Goal: Task Accomplishment & Management: Use online tool/utility

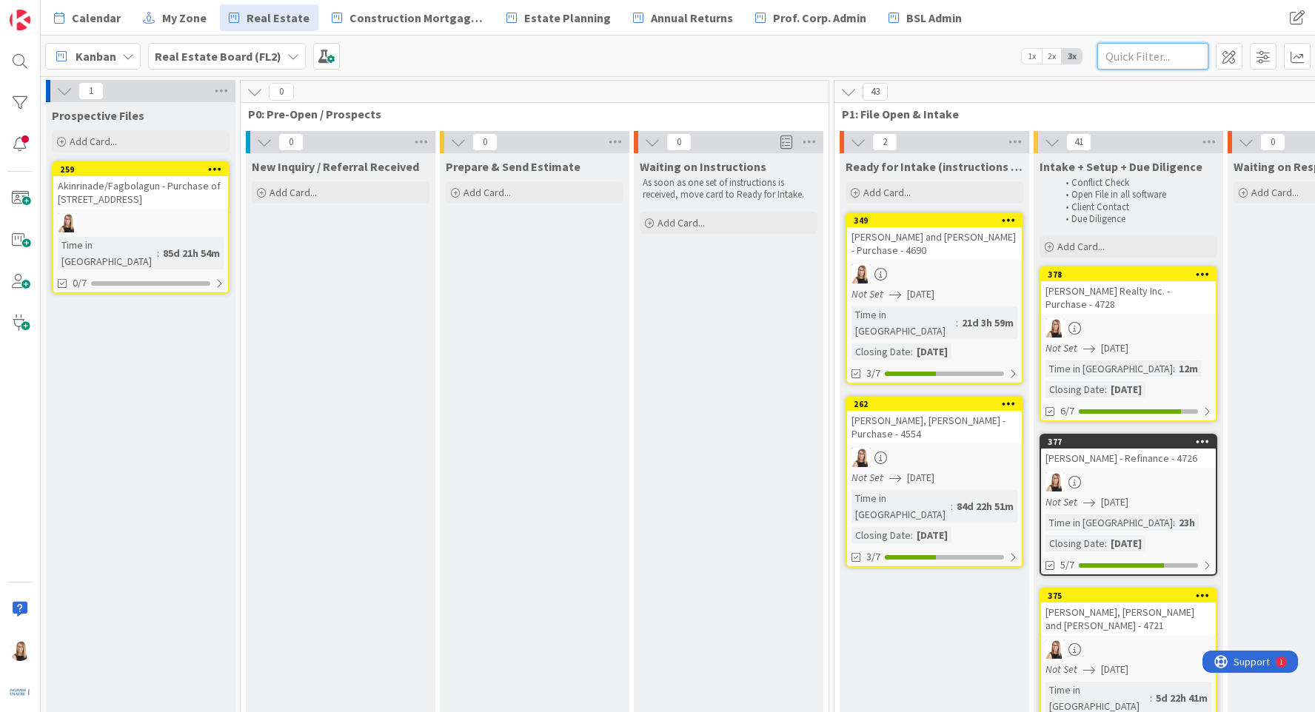
click at [1153, 53] on input "text" at bounding box center [1152, 56] width 111 height 27
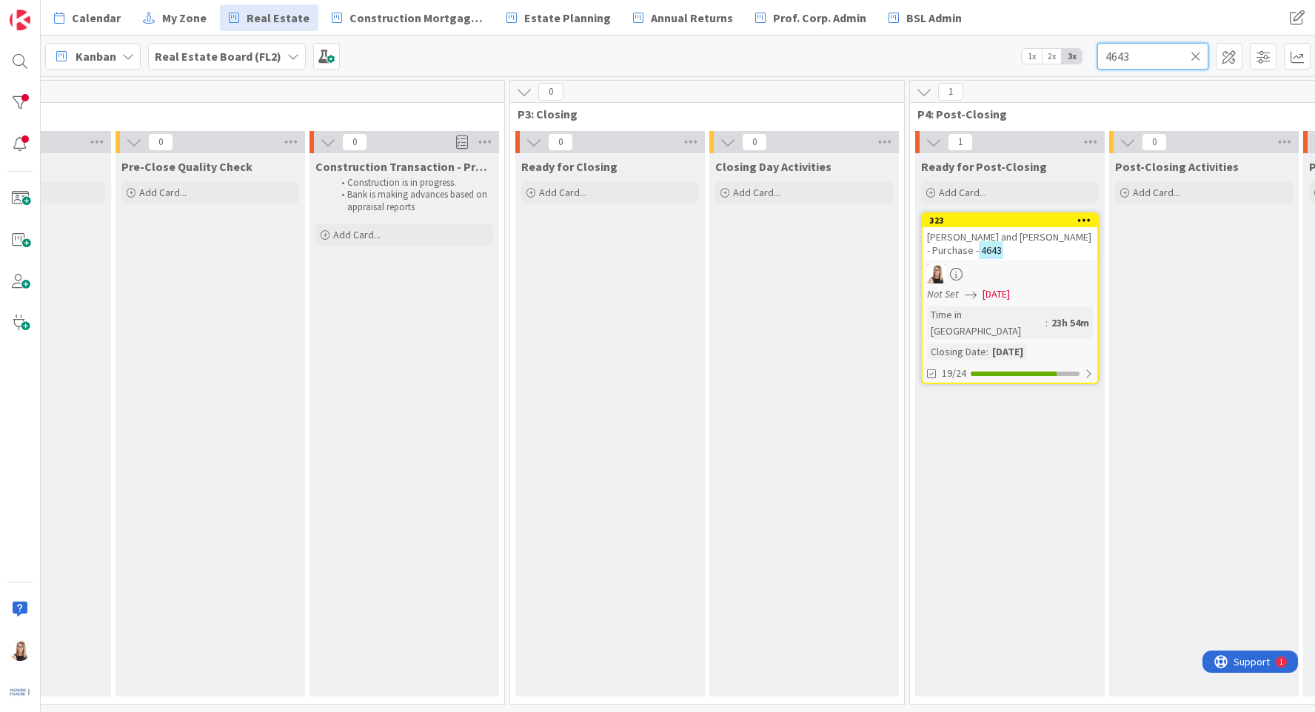
scroll to position [0, 2405]
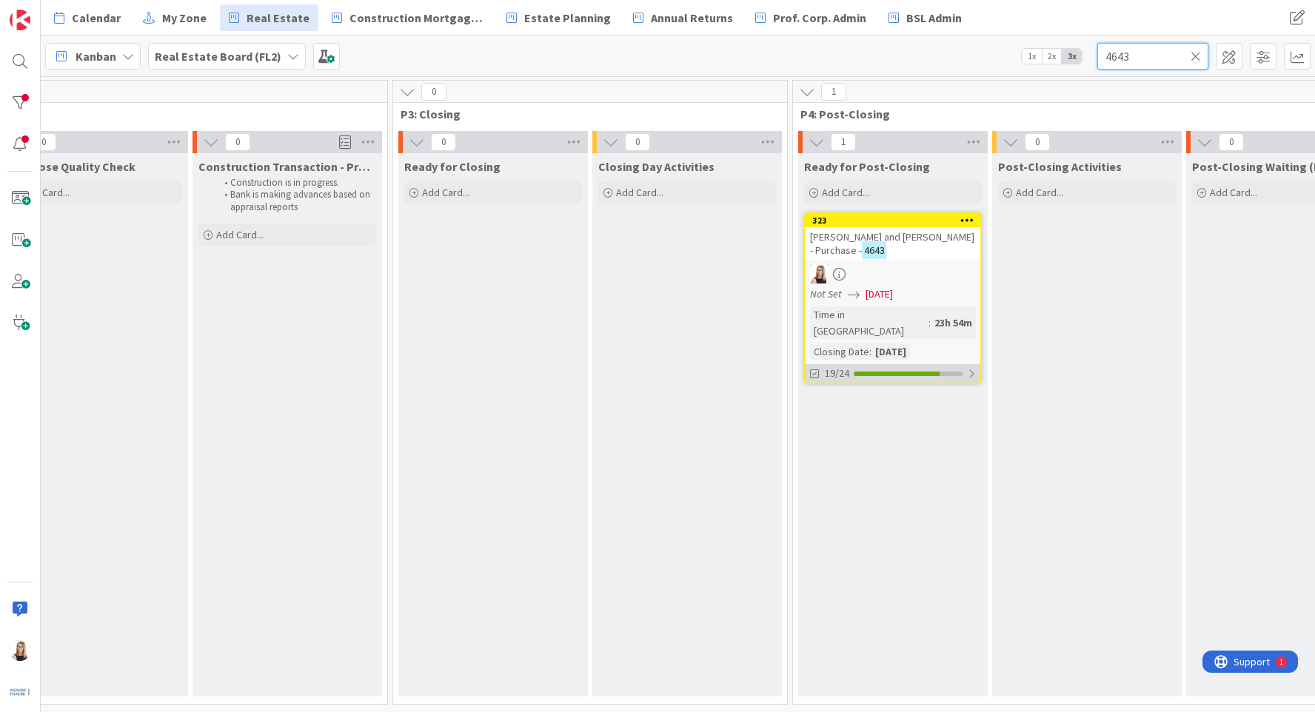
type input "4643"
click at [884, 364] on div "19/24" at bounding box center [893, 373] width 175 height 19
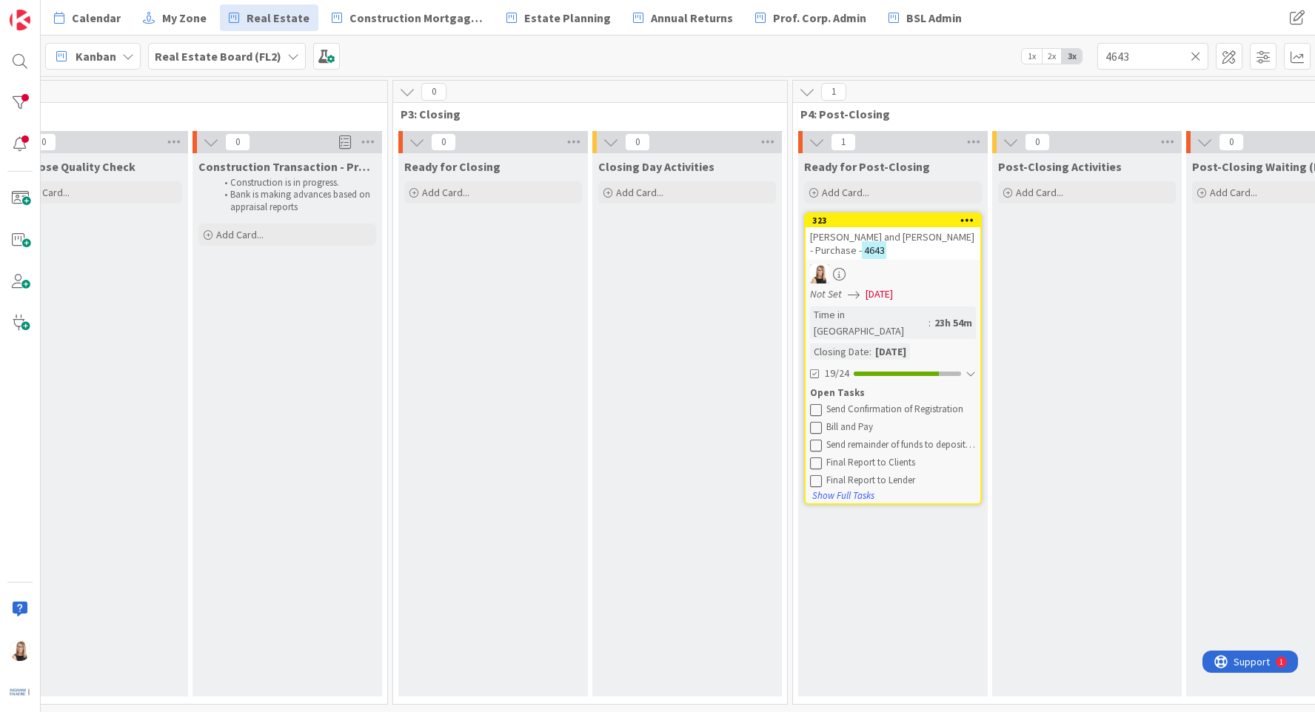
click at [814, 404] on icon at bounding box center [816, 410] width 12 height 12
click at [818, 421] on icon at bounding box center [816, 427] width 12 height 12
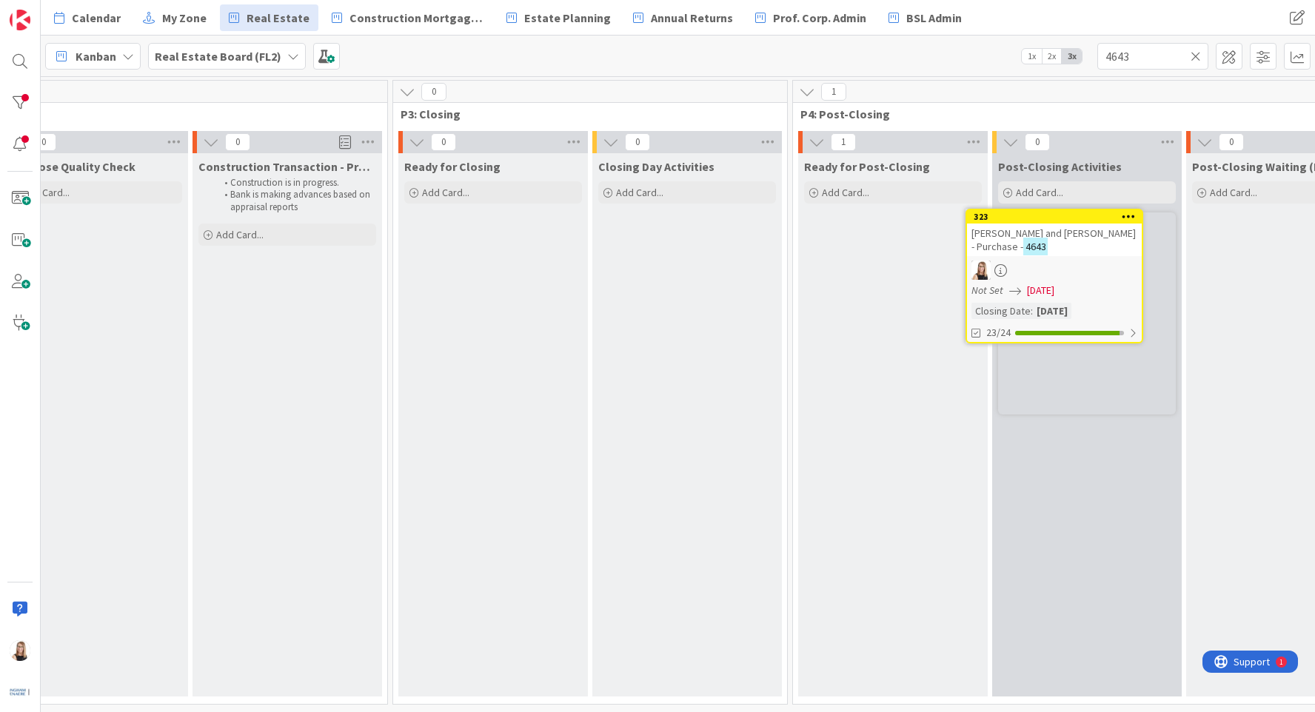
scroll to position [0, 2407]
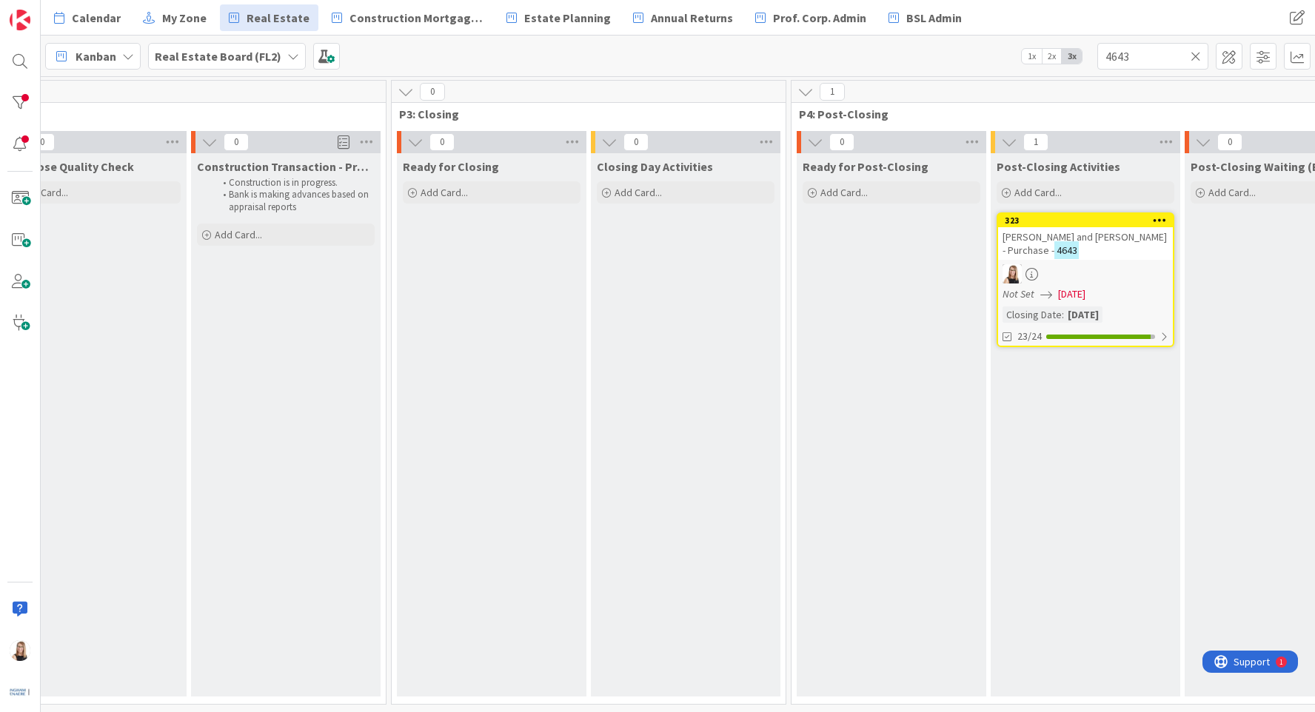
click at [1196, 55] on icon at bounding box center [1196, 56] width 10 height 13
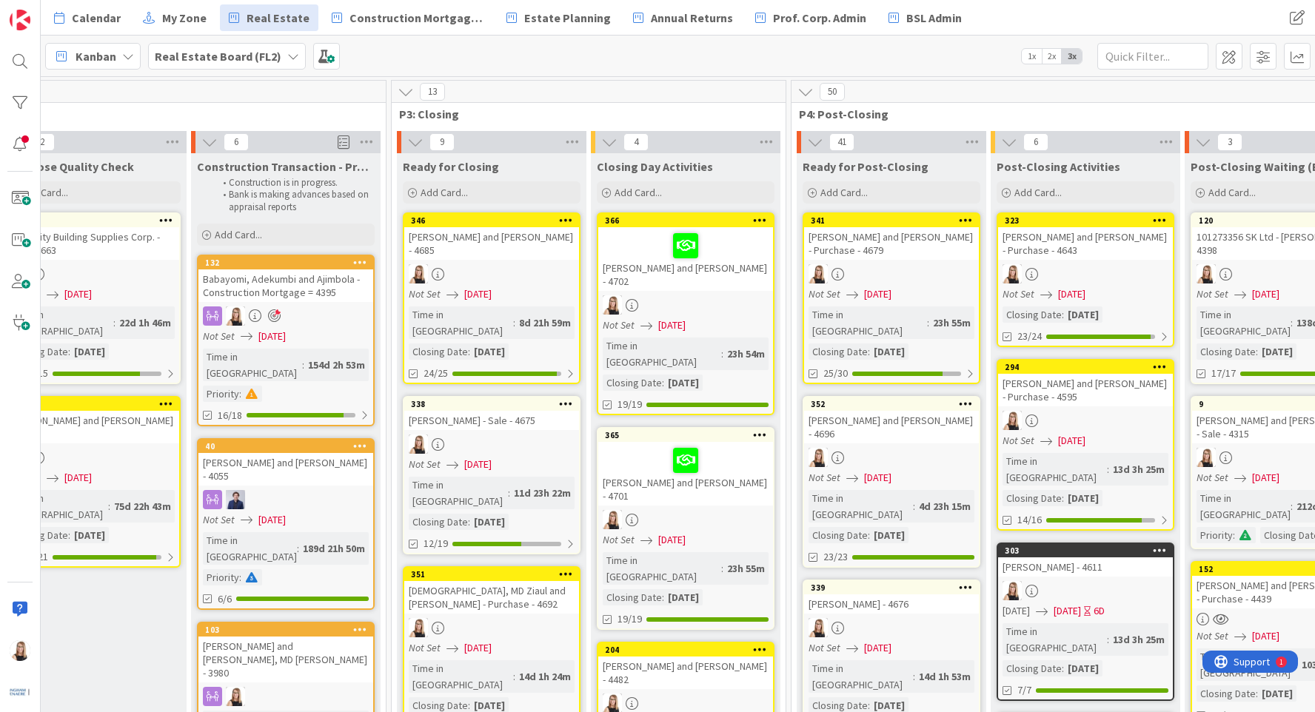
scroll to position [22, 2402]
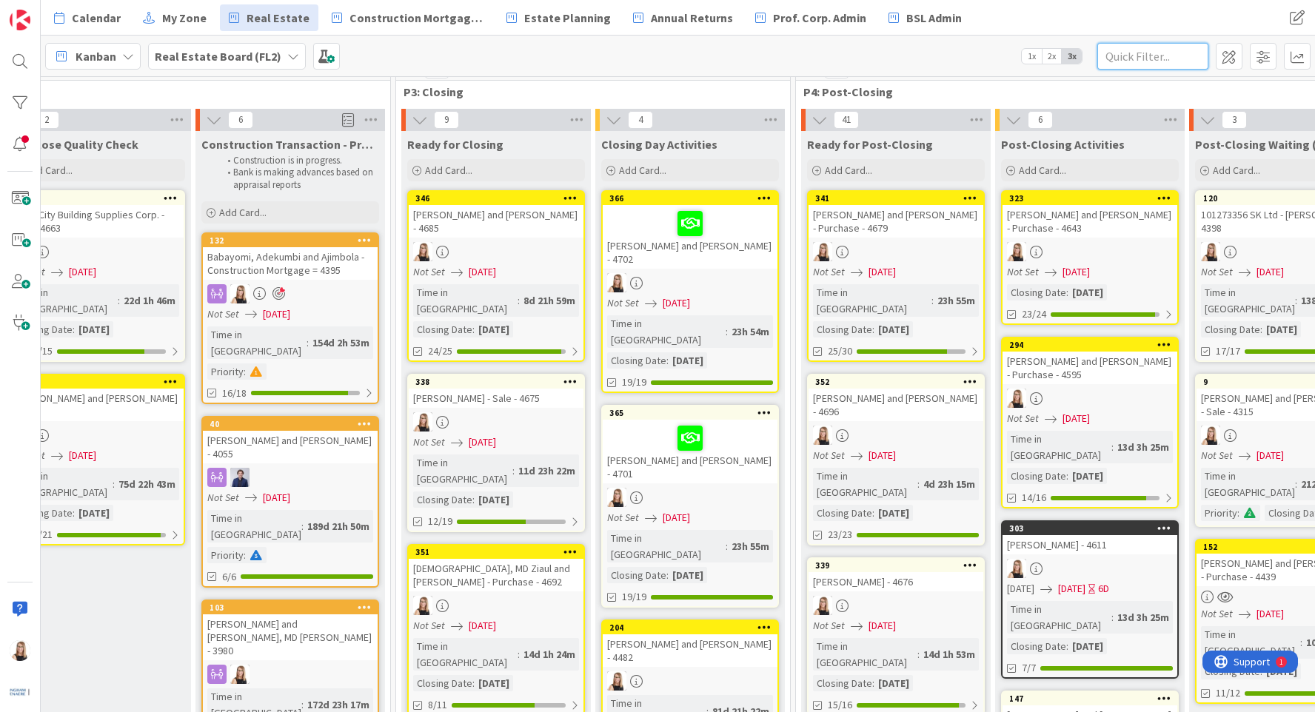
click at [1168, 61] on input "text" at bounding box center [1152, 56] width 111 height 27
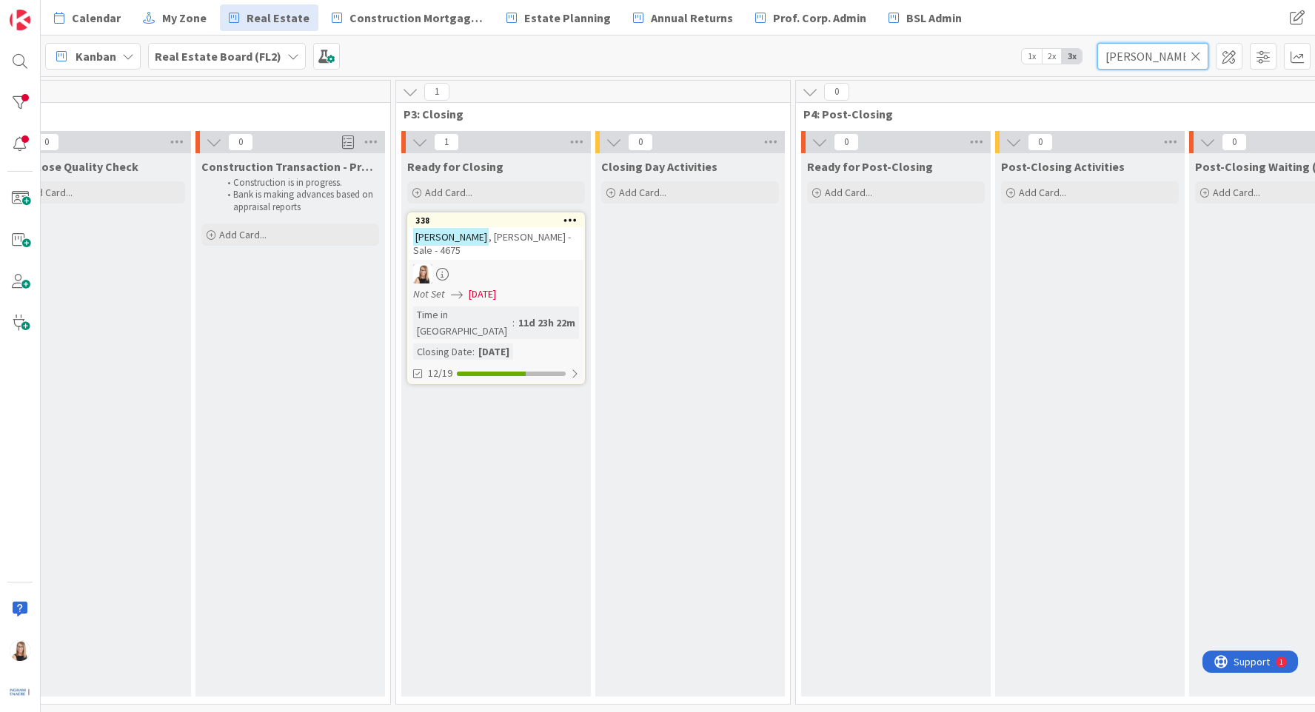
scroll to position [4, 2402]
type input "Phillips"
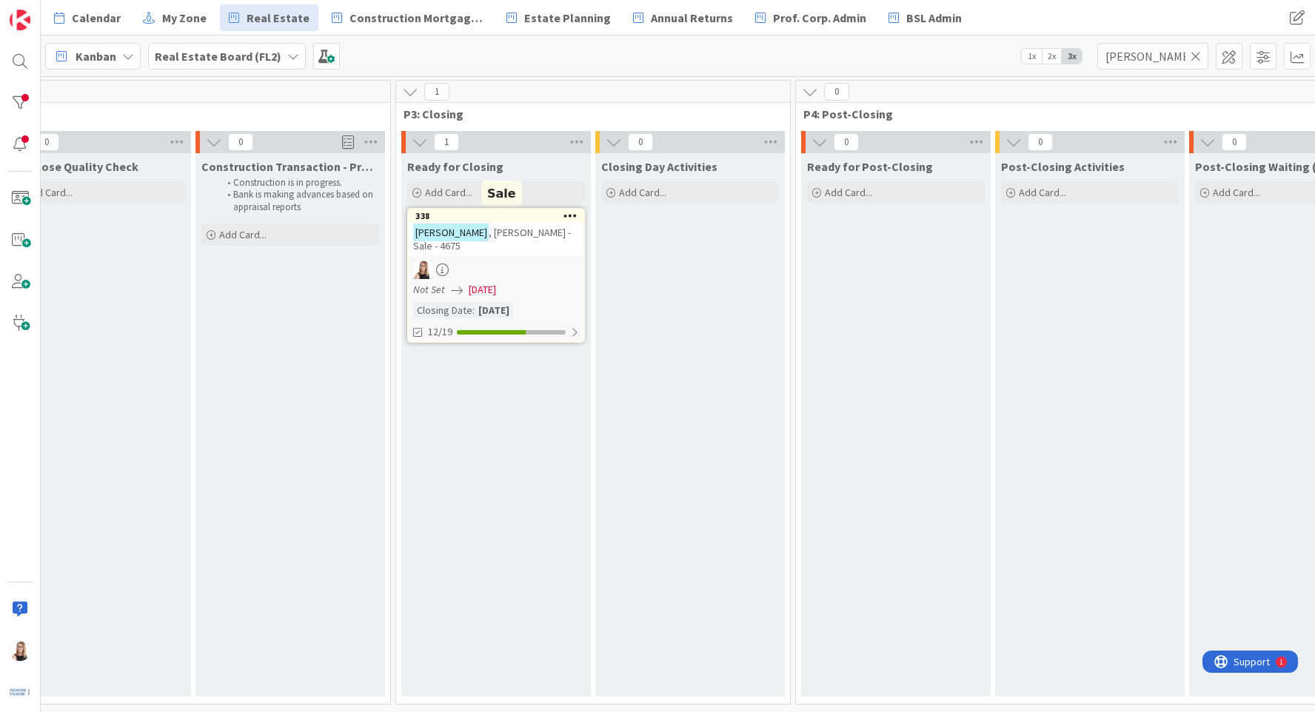
scroll to position [0, 2402]
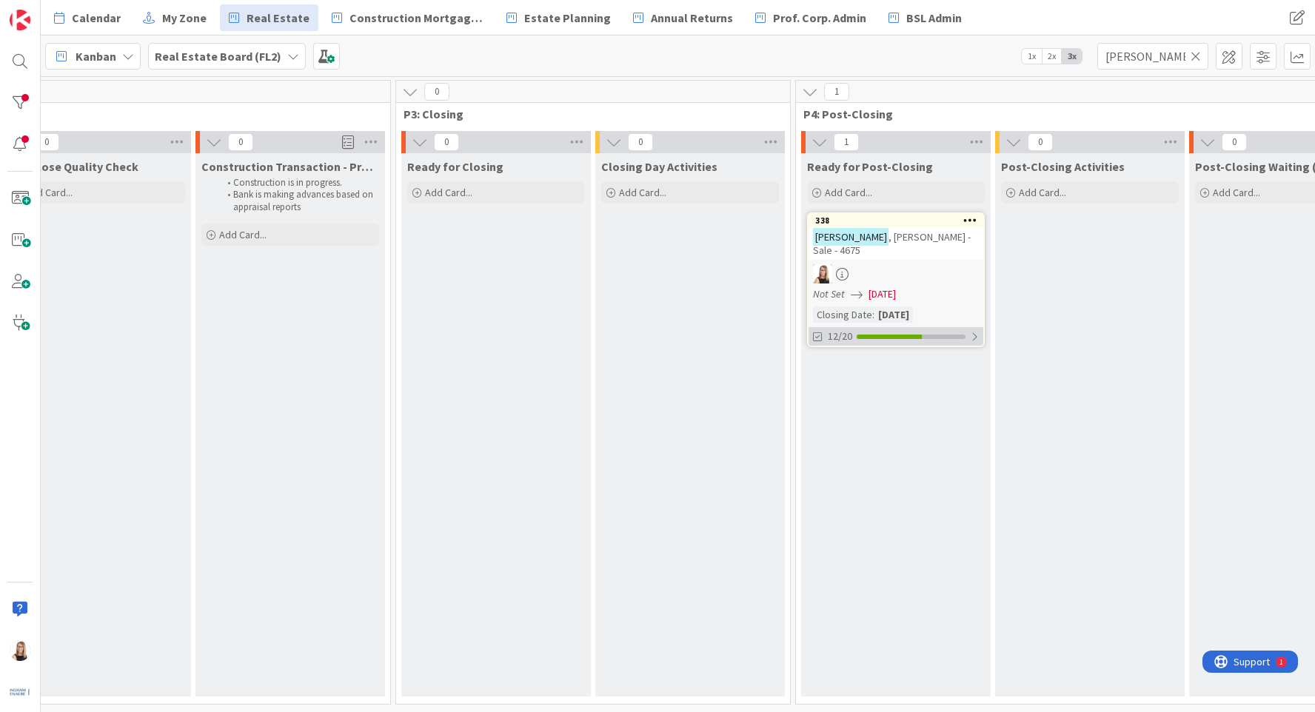
click at [914, 329] on div "12/20" at bounding box center [896, 336] width 175 height 19
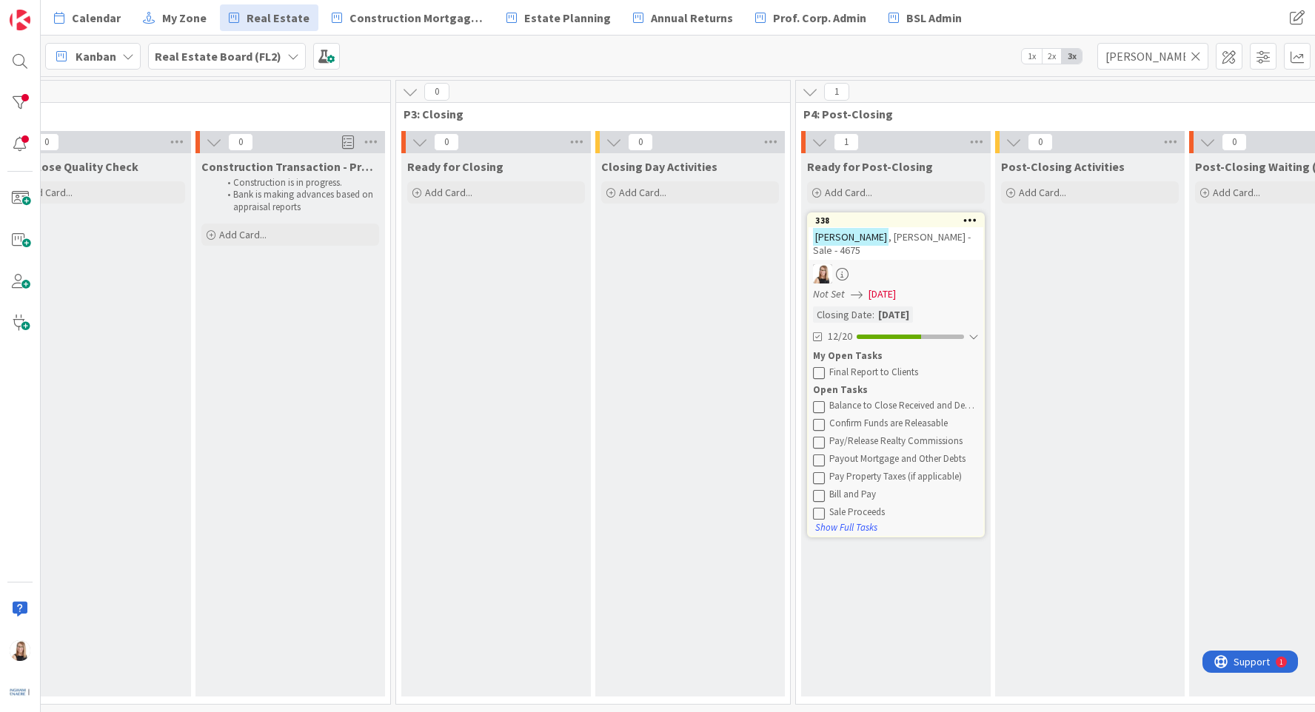
click at [820, 401] on icon at bounding box center [819, 407] width 12 height 12
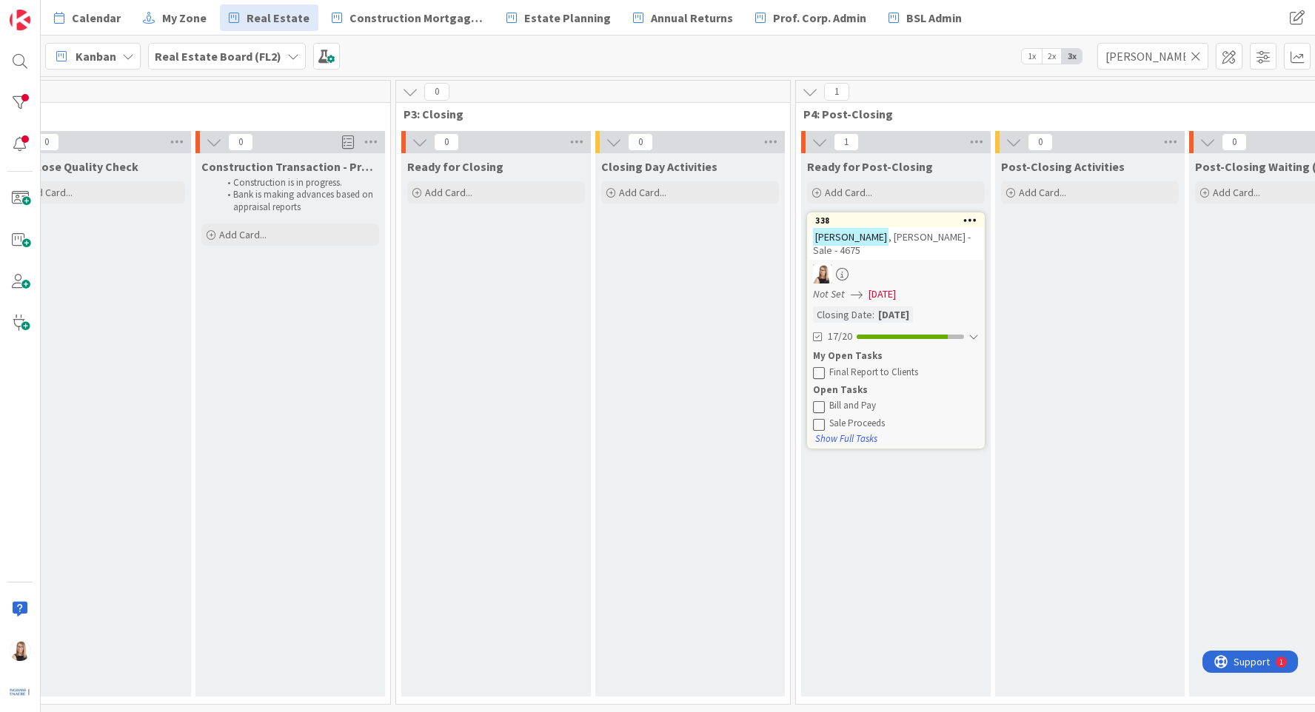
click at [820, 401] on icon at bounding box center [819, 407] width 12 height 12
click at [876, 367] on div "Final Report to Clients" at bounding box center [904, 373] width 150 height 12
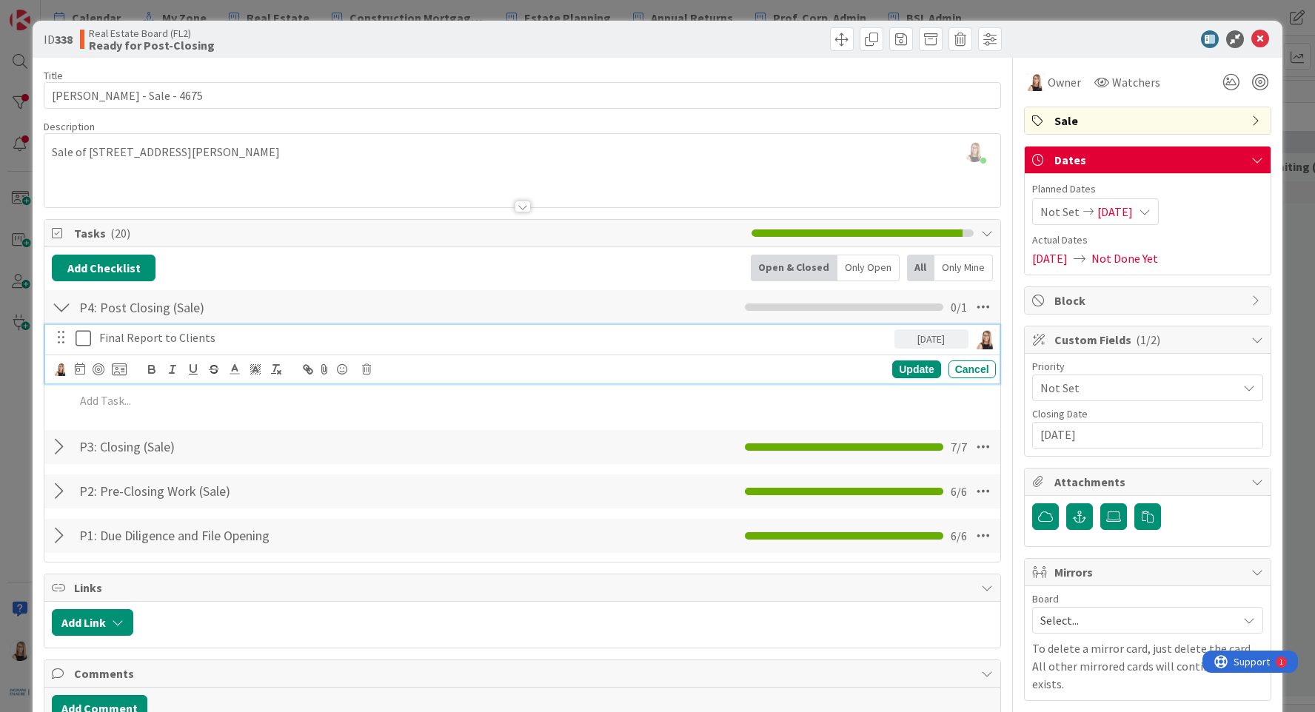
click at [131, 335] on p "Final Report to Clients" at bounding box center [493, 338] width 789 height 17
click at [64, 368] on img at bounding box center [60, 369] width 13 height 13
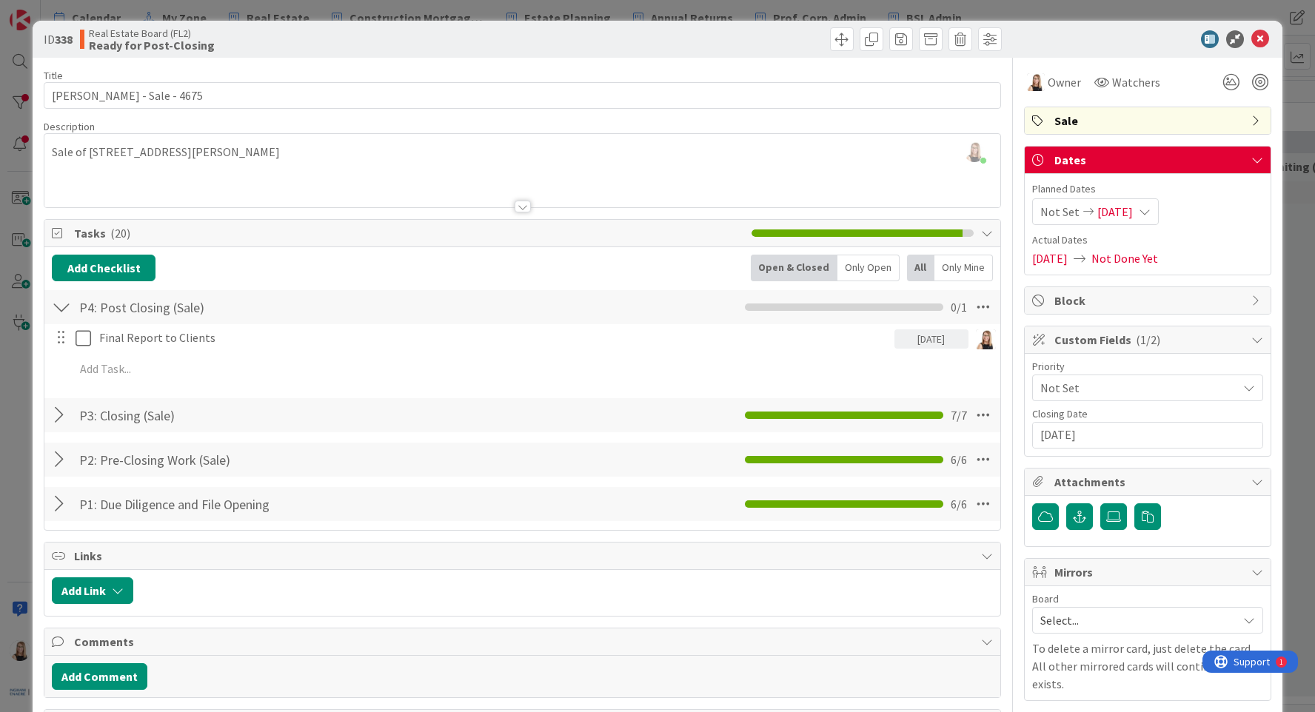
click at [0, 0] on span "Brea Childerhose" at bounding box center [0, 0] width 0 height 0
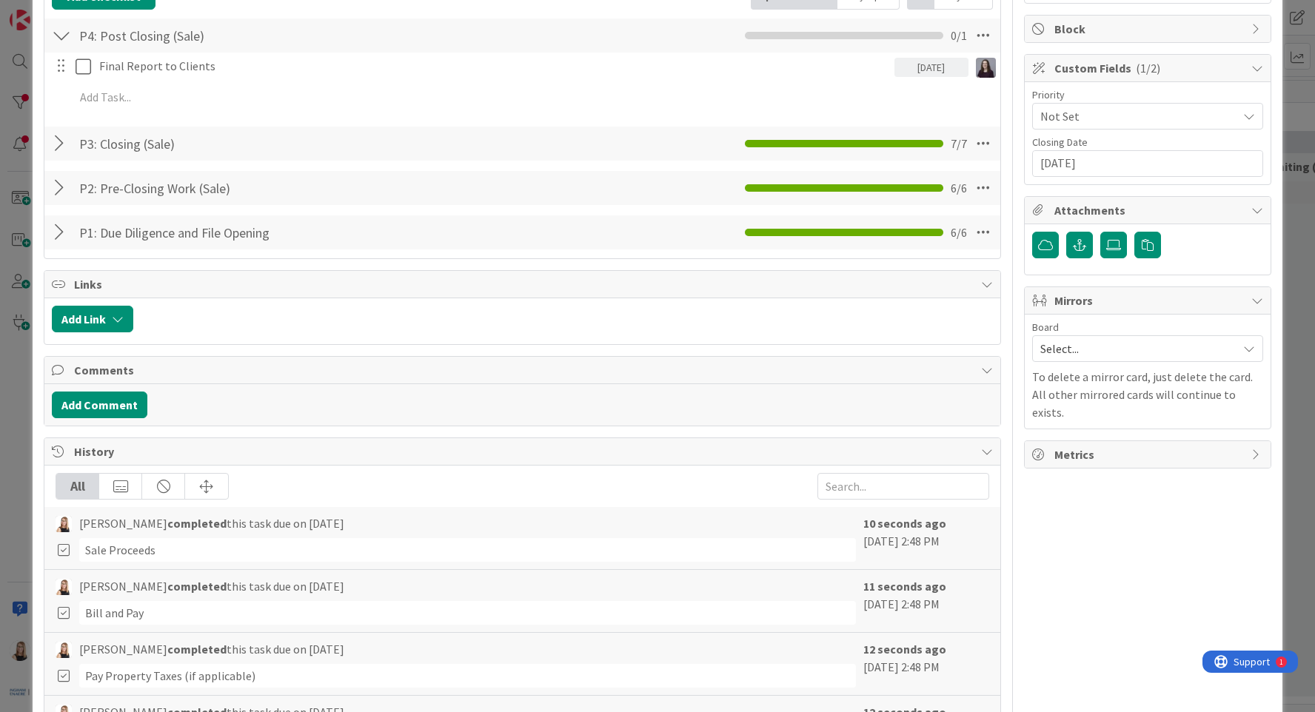
scroll to position [273, 0]
click at [121, 412] on button "Add Comment" at bounding box center [100, 404] width 96 height 27
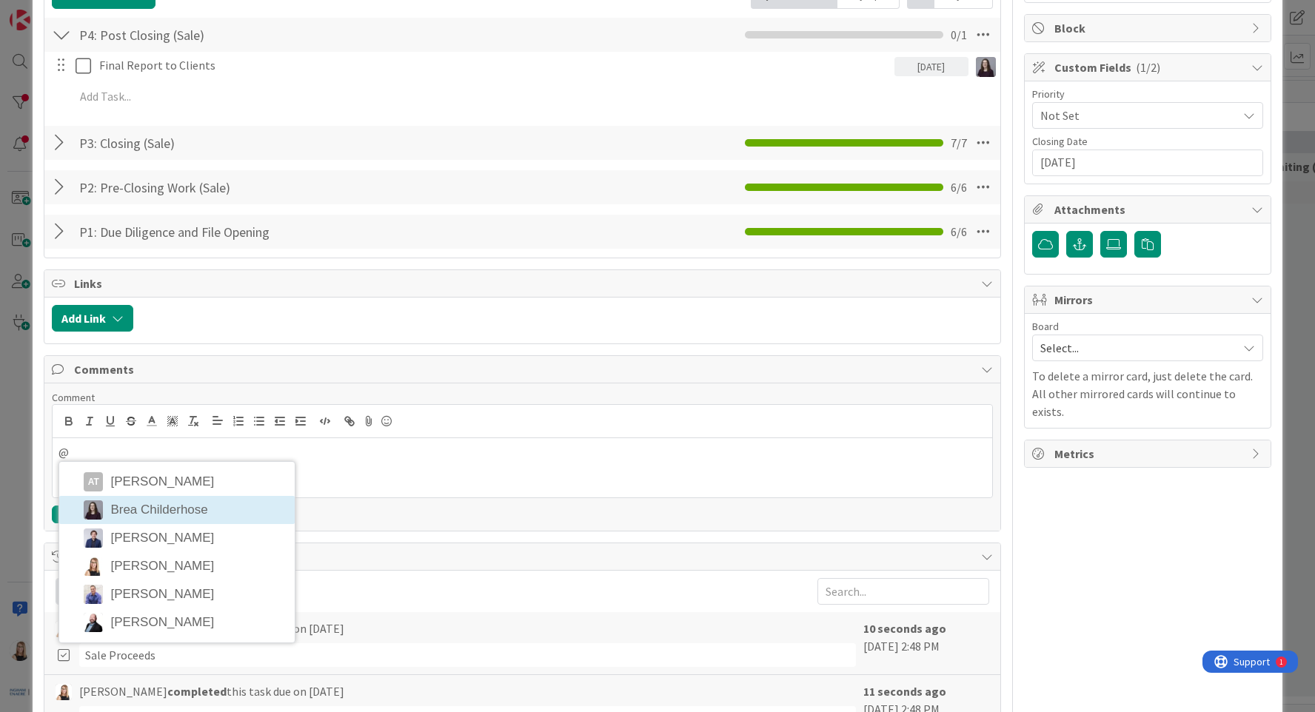
click at [161, 508] on li "Brea Childerhose" at bounding box center [176, 510] width 235 height 28
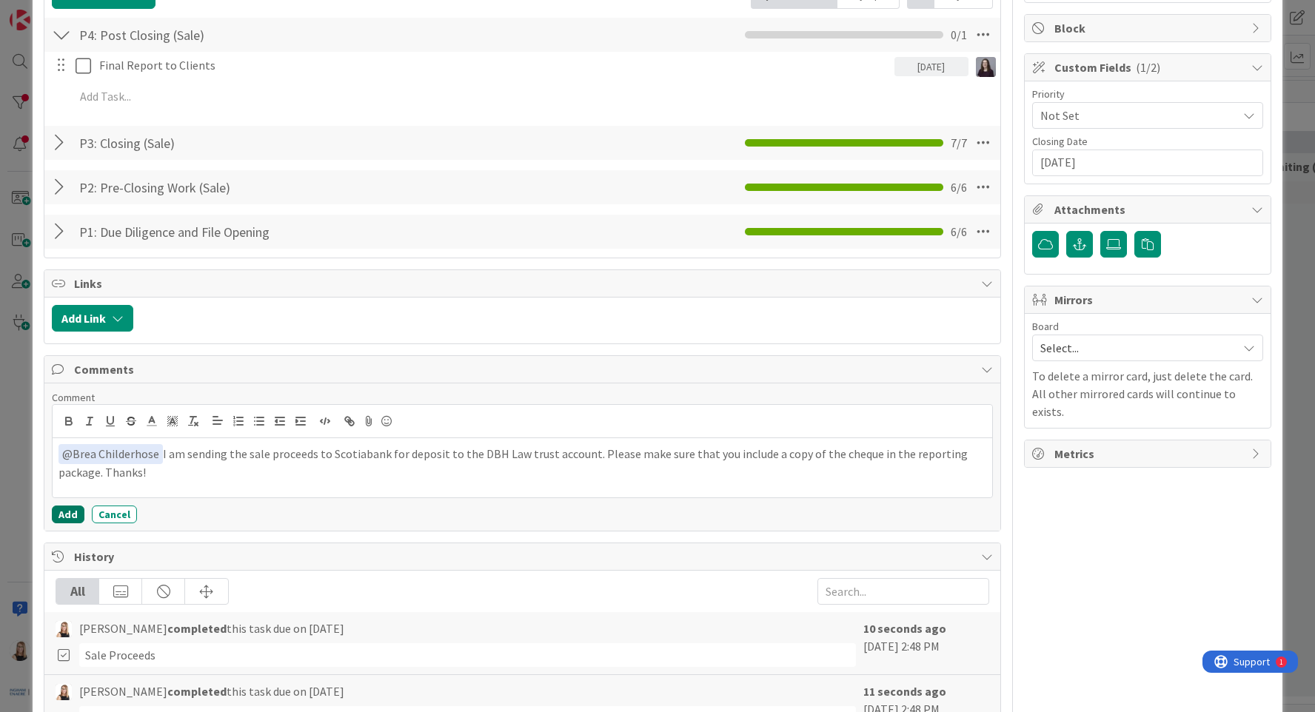
click at [72, 515] on button "Add" at bounding box center [68, 515] width 33 height 18
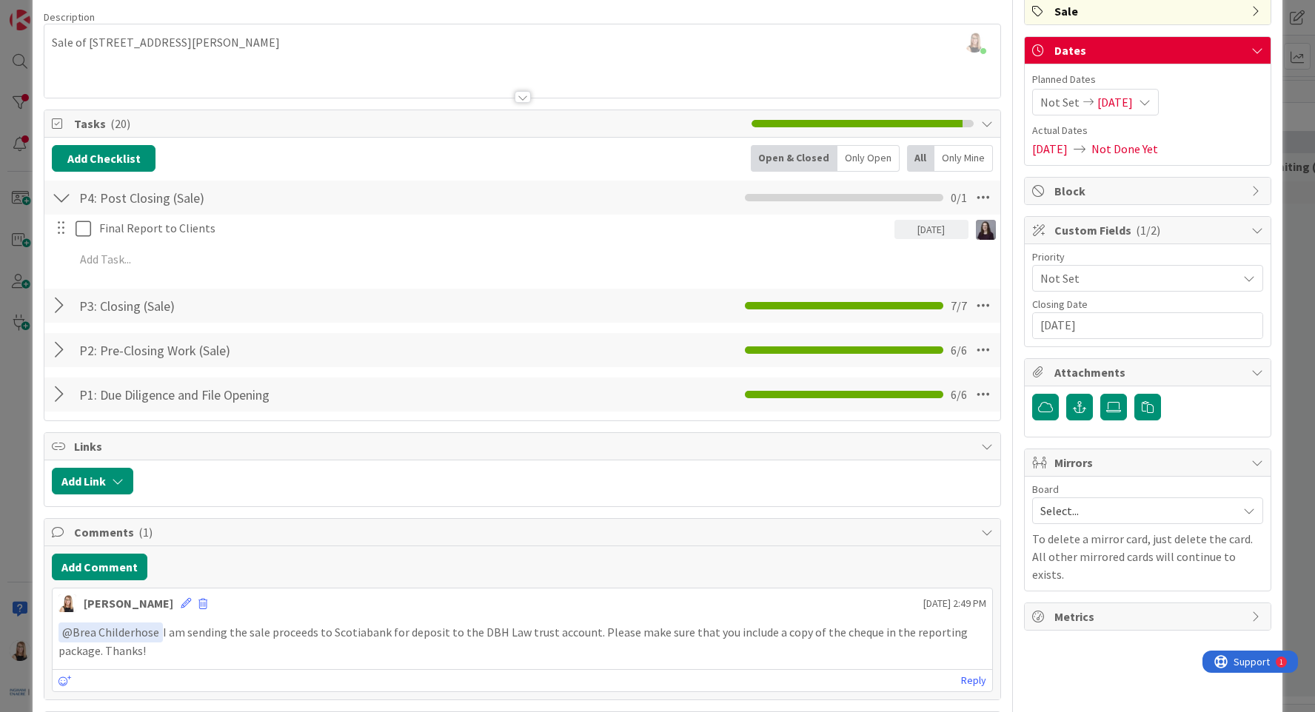
scroll to position [0, 0]
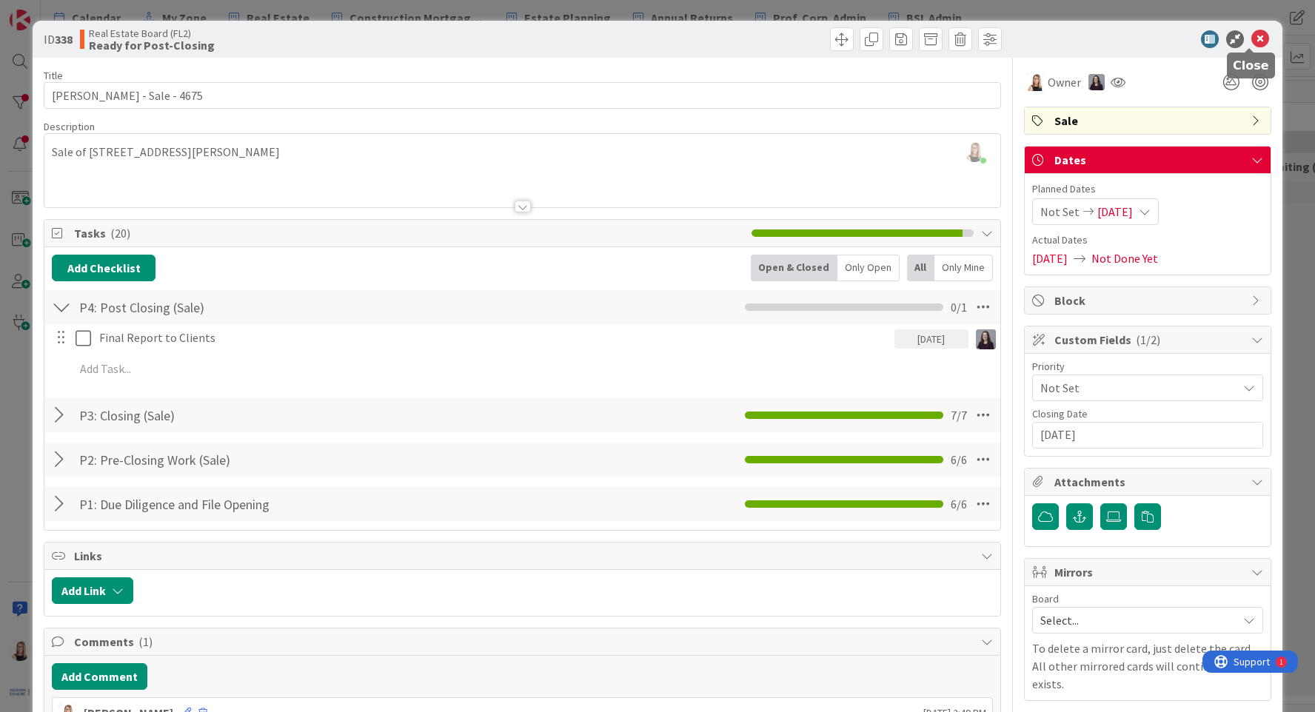
click at [1254, 44] on icon at bounding box center [1260, 39] width 18 height 18
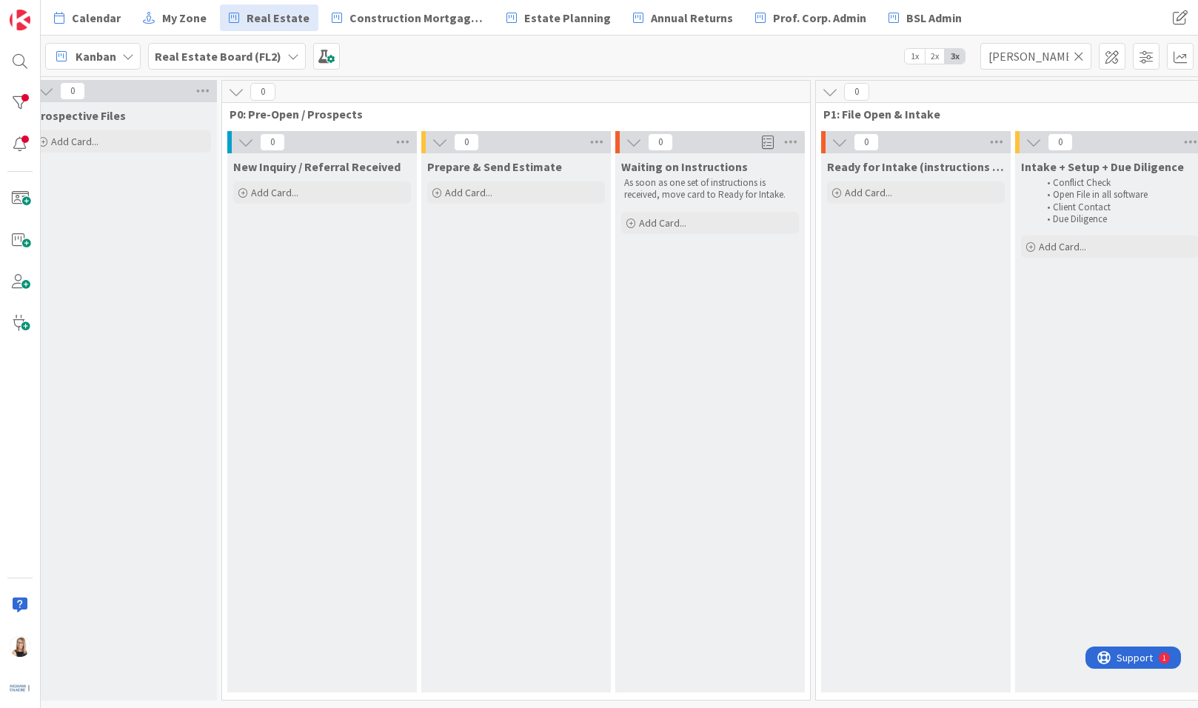
scroll to position [9, 0]
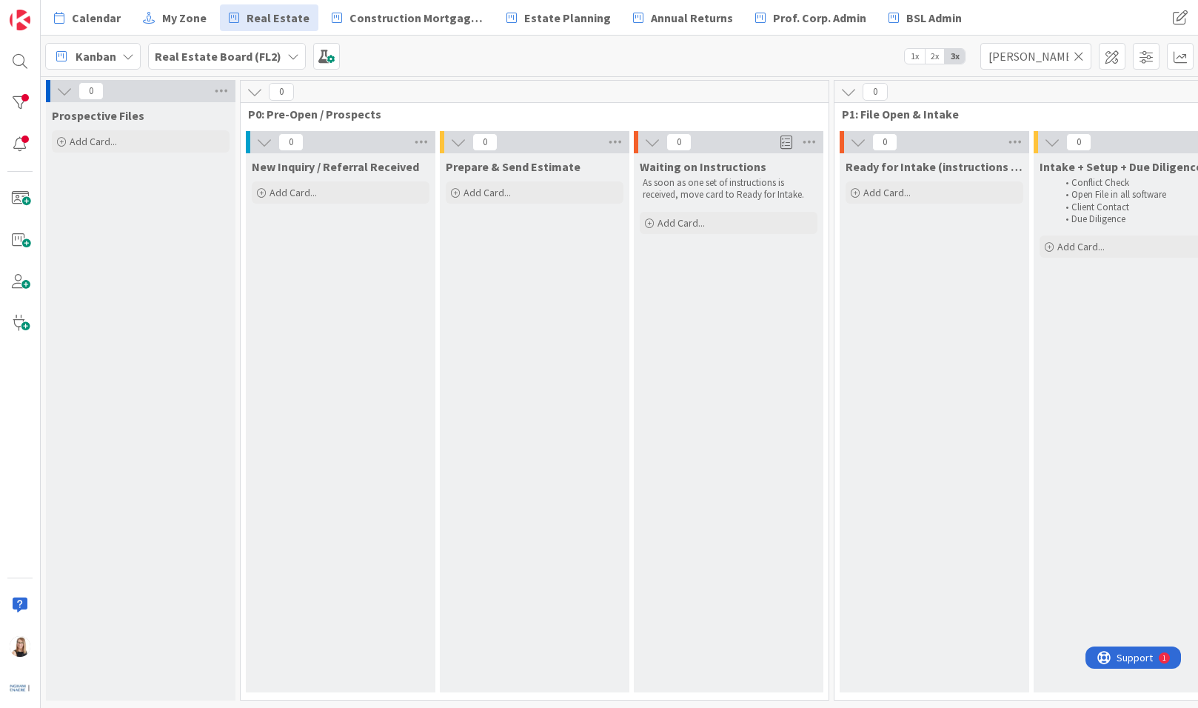
click at [1077, 58] on icon at bounding box center [1079, 56] width 10 height 13
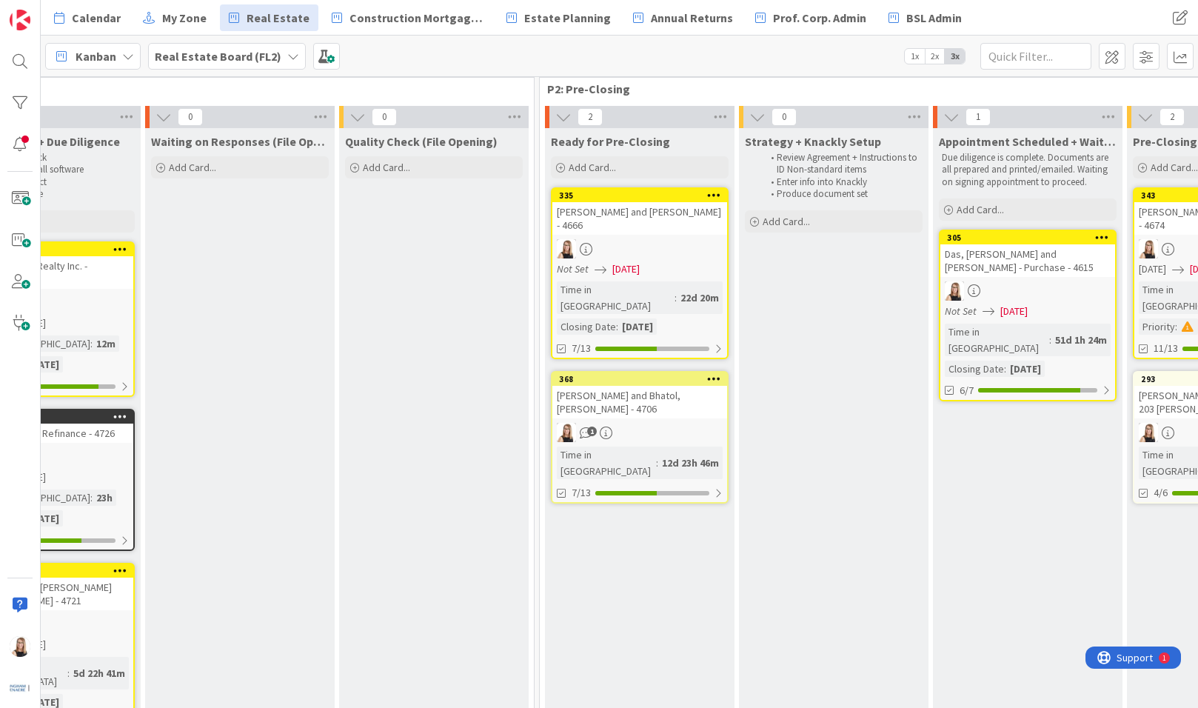
scroll to position [0, 1083]
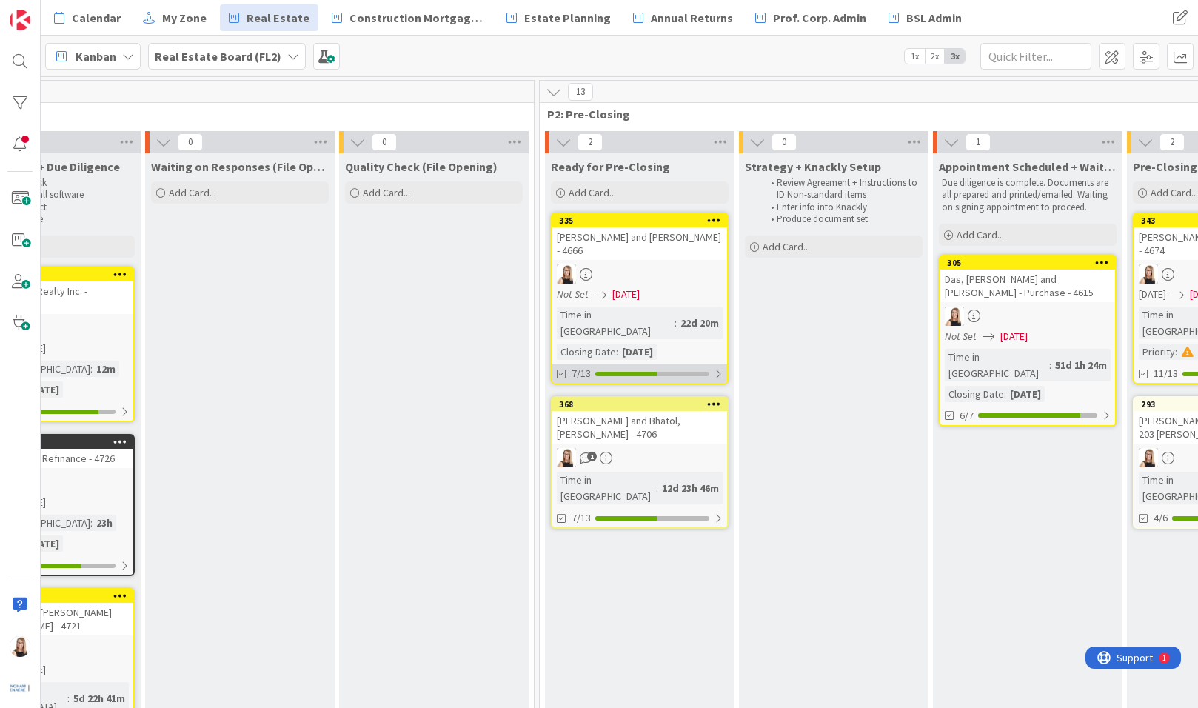
click at [652, 372] on div at bounding box center [625, 374] width 61 height 4
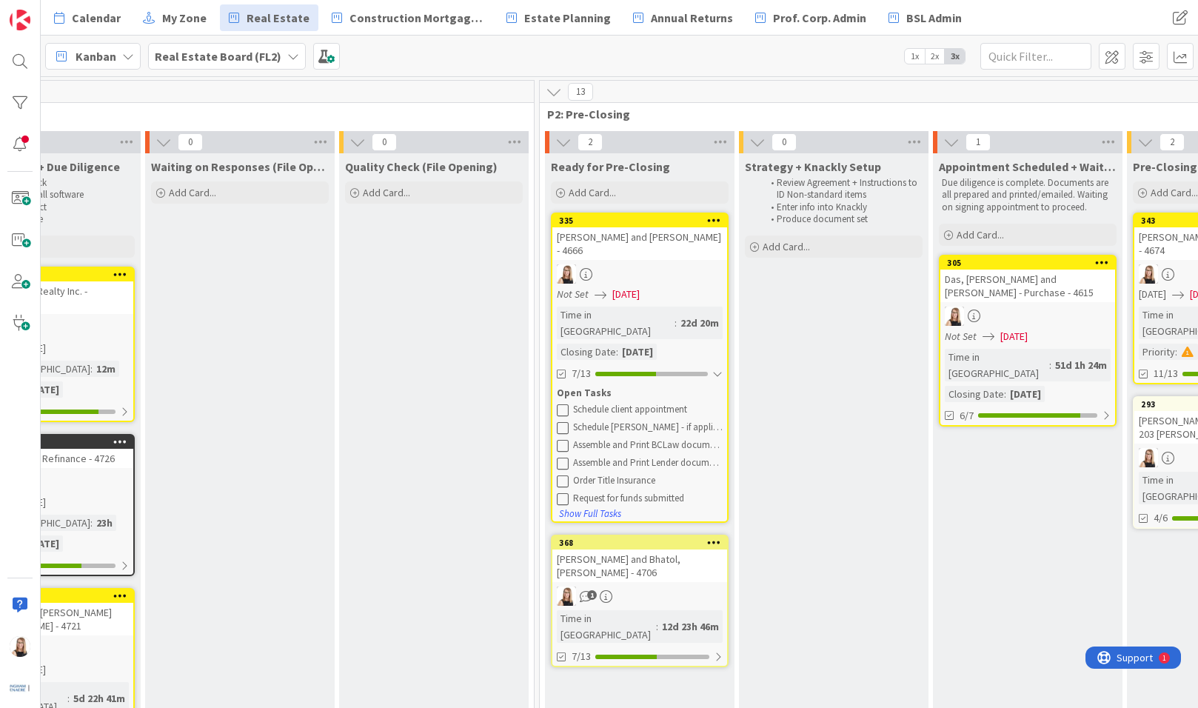
click at [569, 404] on button at bounding box center [563, 410] width 13 height 13
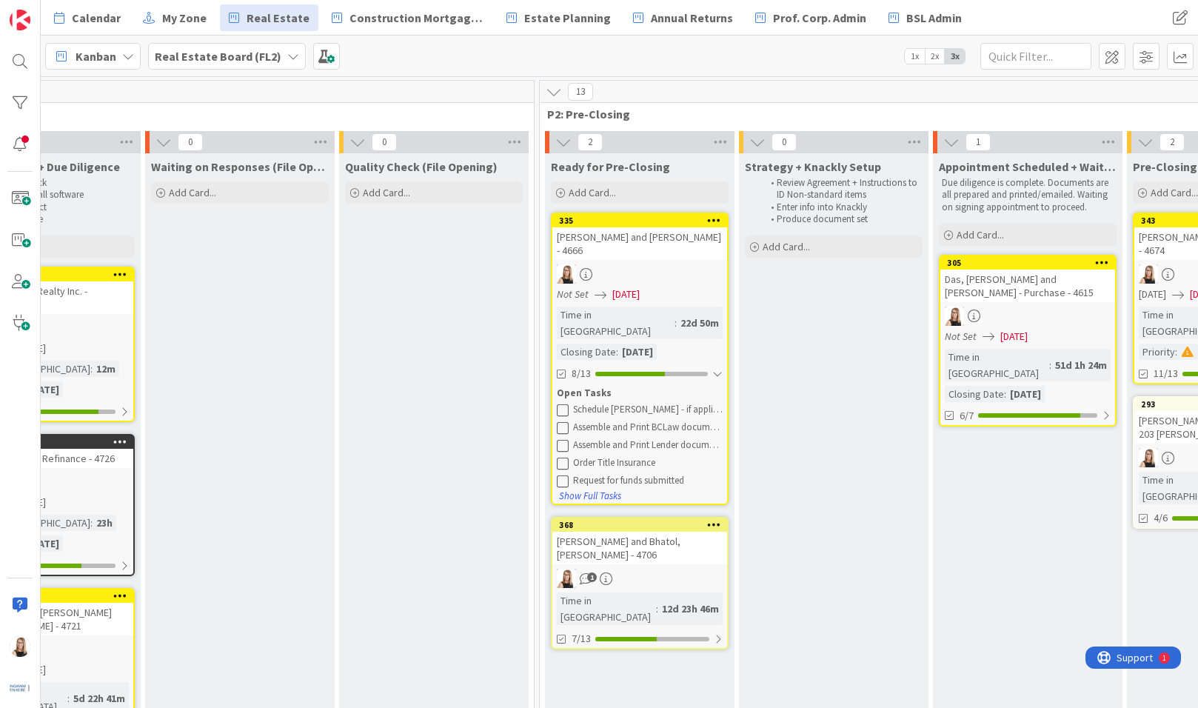
click at [567, 404] on icon at bounding box center [563, 410] width 12 height 12
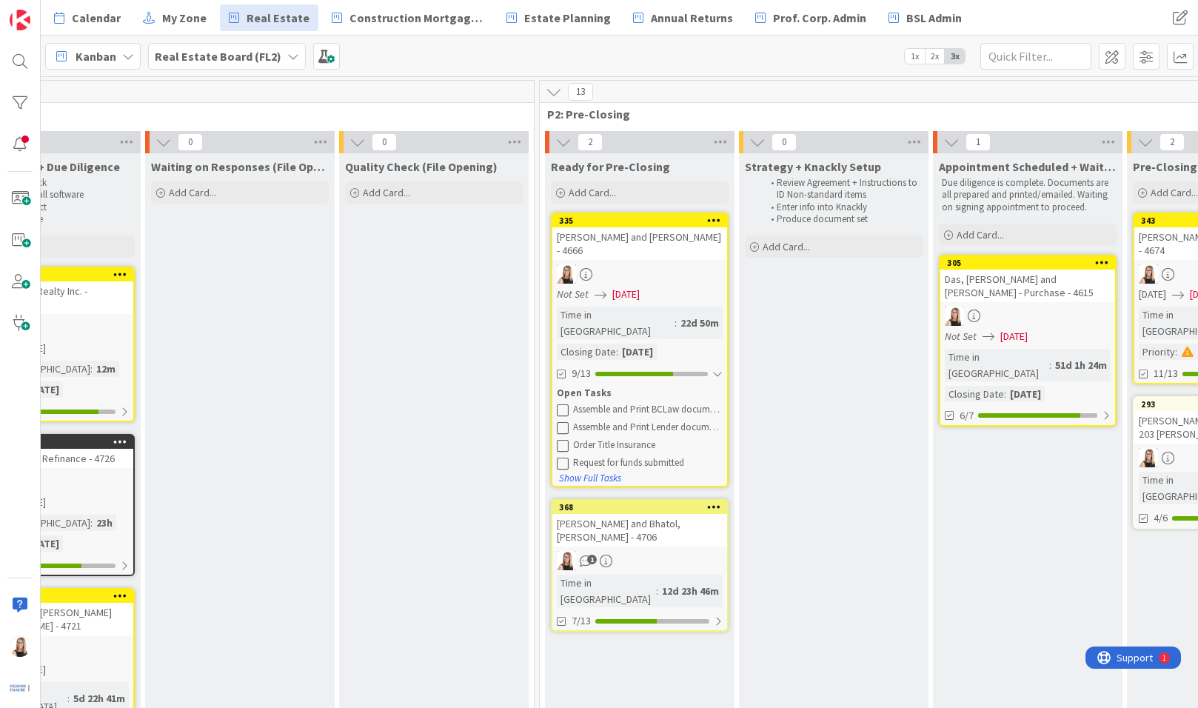
click at [567, 404] on icon at bounding box center [563, 410] width 12 height 12
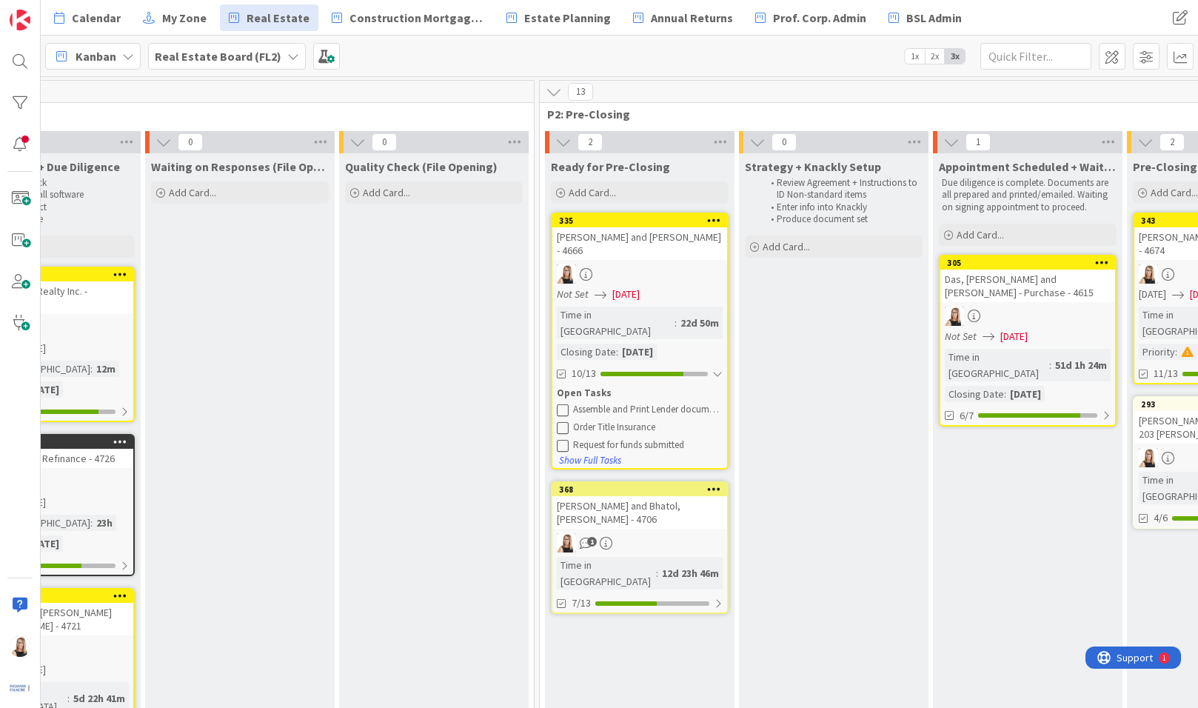
click at [567, 404] on icon at bounding box center [563, 410] width 12 height 12
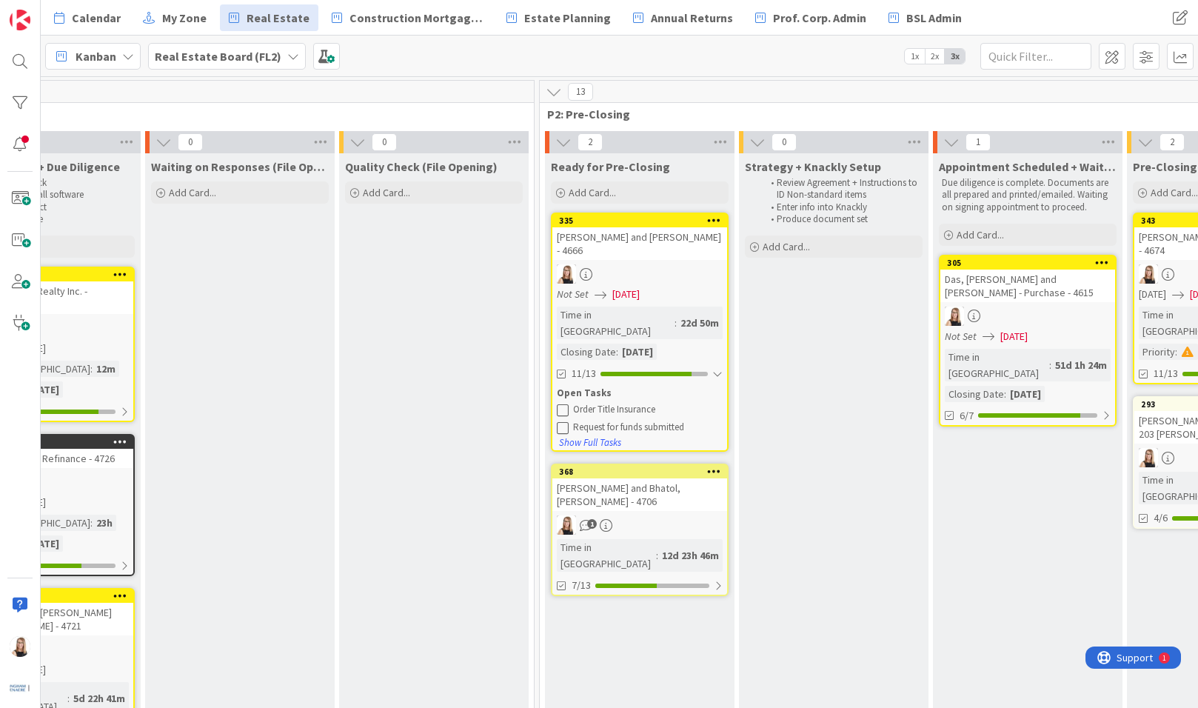
click at [567, 404] on icon at bounding box center [563, 410] width 12 height 12
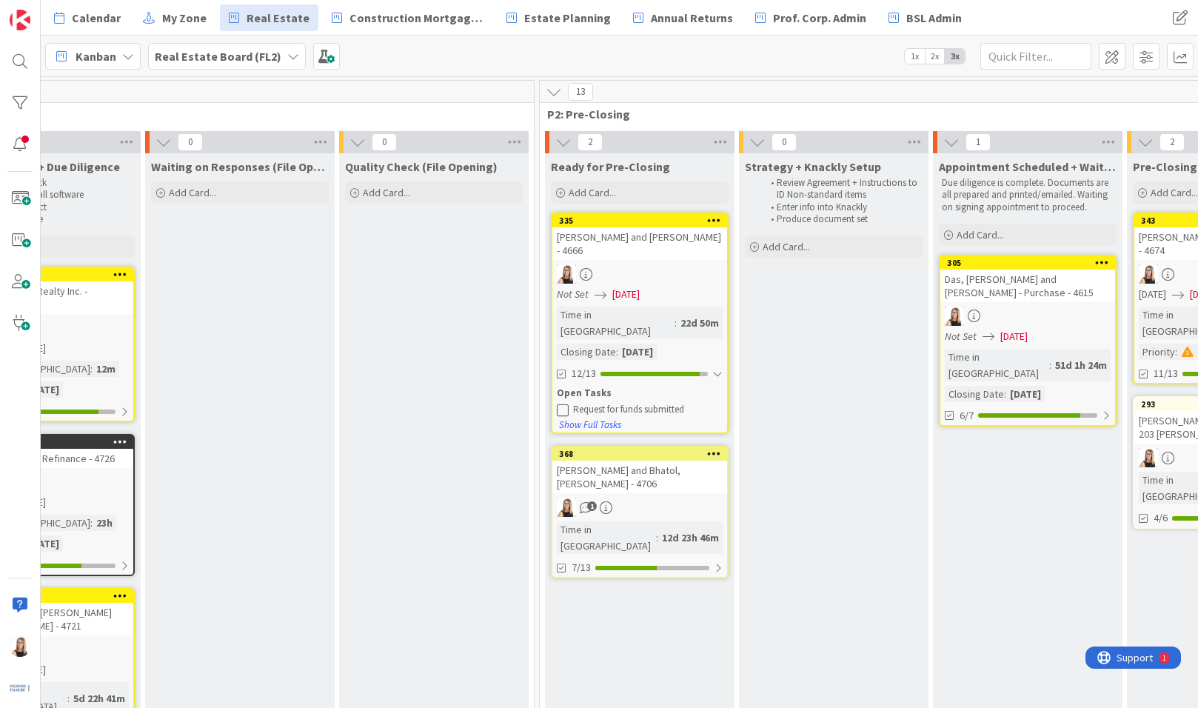
click at [567, 404] on icon at bounding box center [563, 410] width 12 height 12
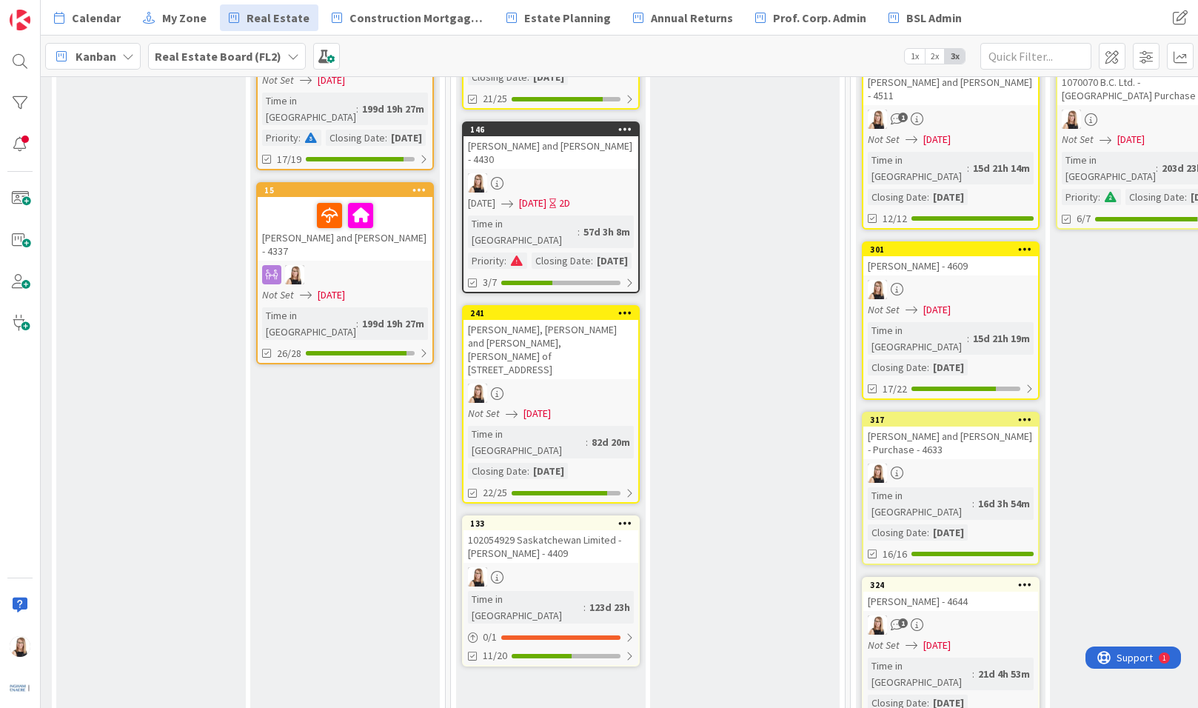
scroll to position [1009, 2310]
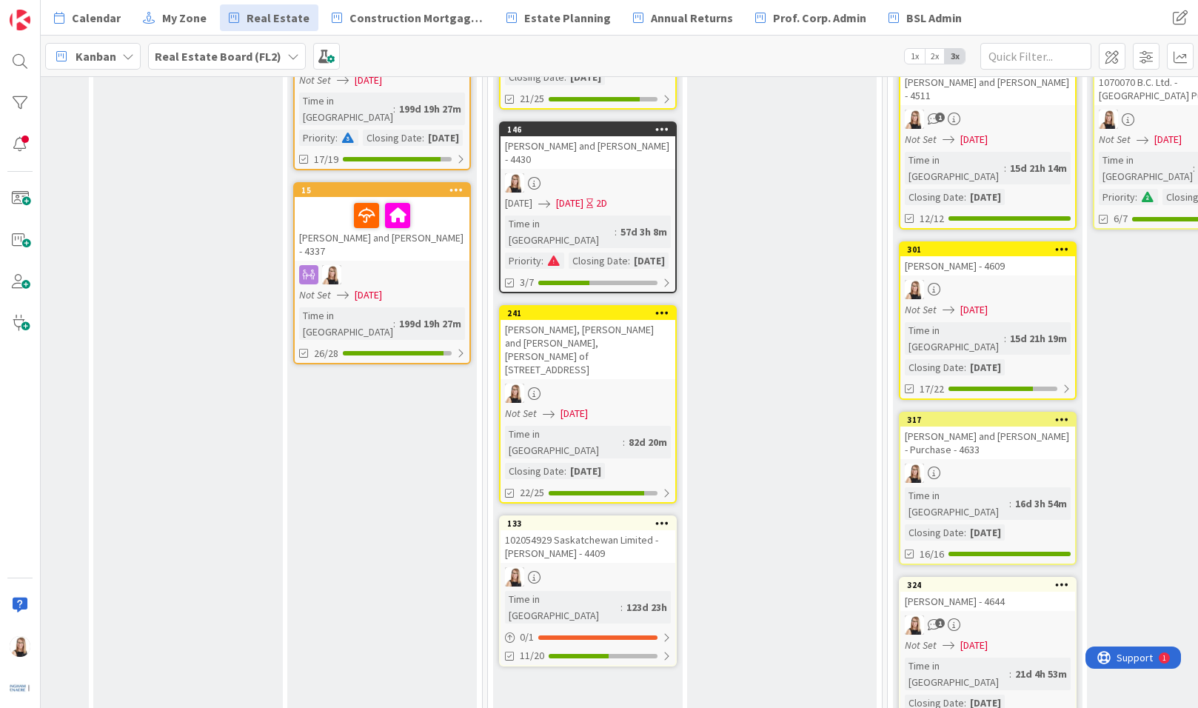
drag, startPoint x: 643, startPoint y: 218, endPoint x: 68, endPoint y: 423, distance: 610.1
